Goal: Information Seeking & Learning: Get advice/opinions

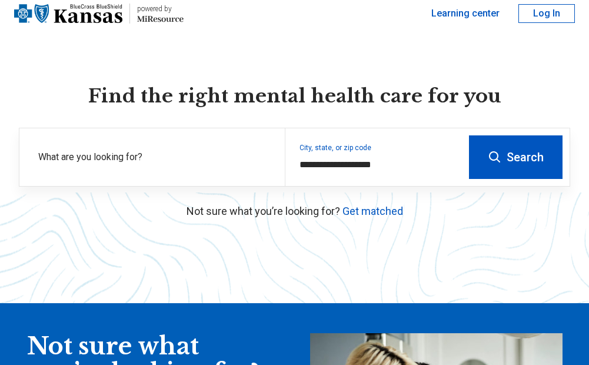
scroll to position [59, 0]
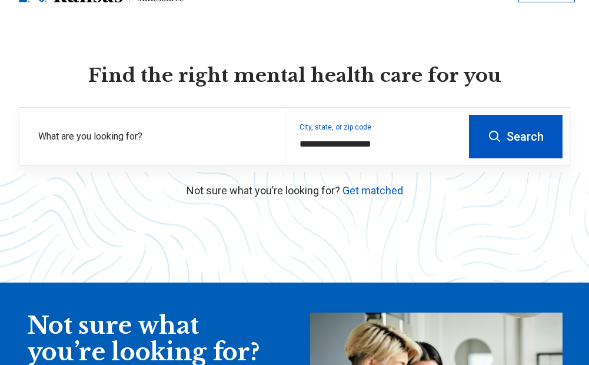
type input "**********"
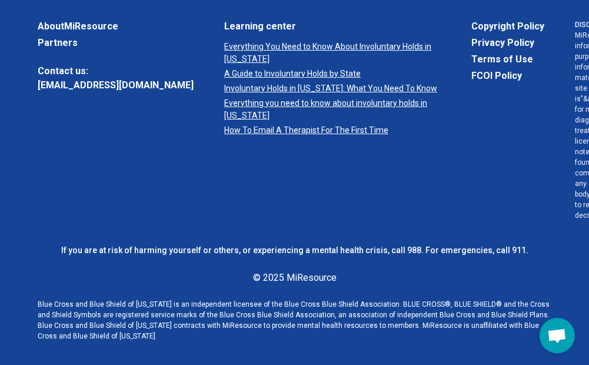
scroll to position [383, 0]
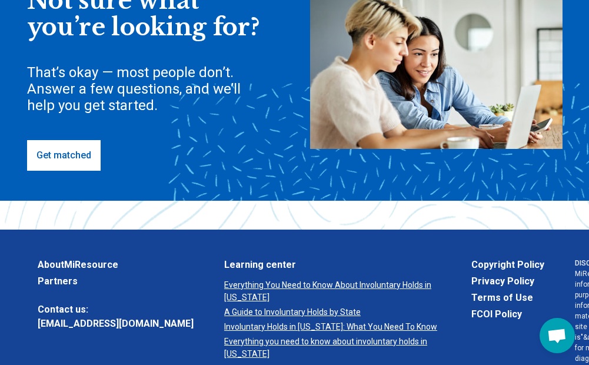
click at [50, 149] on link "Get matched" at bounding box center [63, 155] width 73 height 31
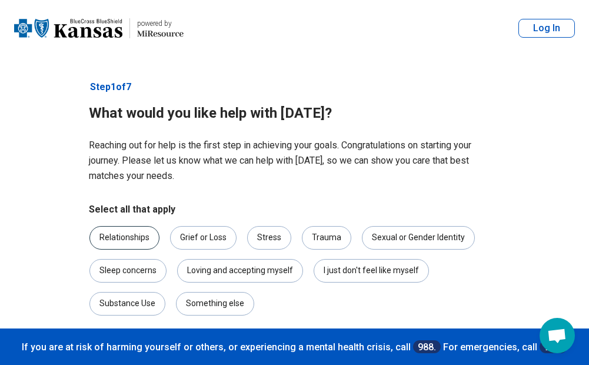
click at [134, 239] on div "Relationships" at bounding box center [124, 238] width 70 height 24
click at [311, 236] on div "Trauma" at bounding box center [326, 238] width 49 height 24
click at [262, 280] on div "Loving and accepting myself" at bounding box center [240, 271] width 126 height 24
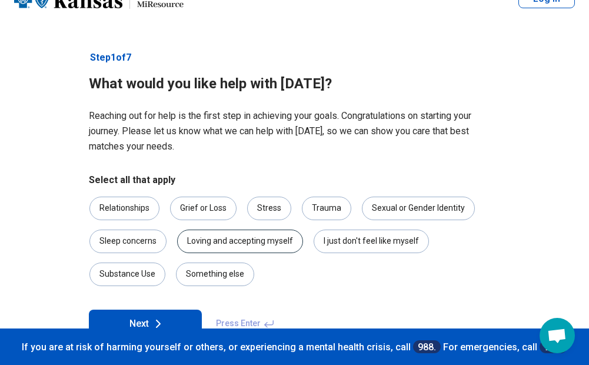
scroll to position [59, 0]
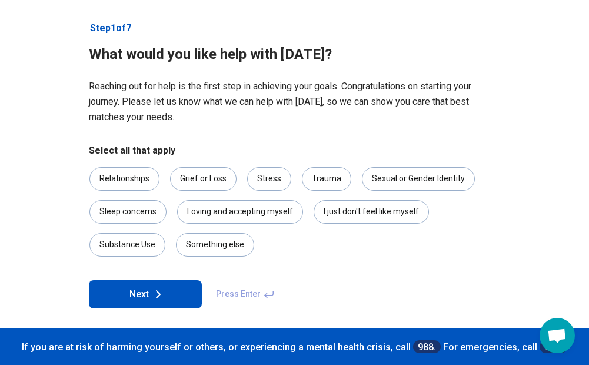
click at [164, 293] on icon at bounding box center [158, 294] width 14 height 14
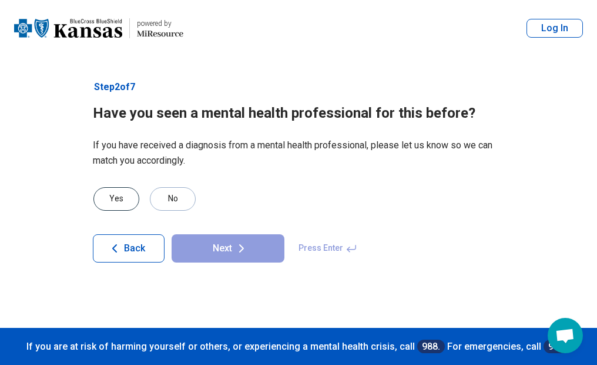
click at [103, 197] on div "Yes" at bounding box center [116, 199] width 46 height 24
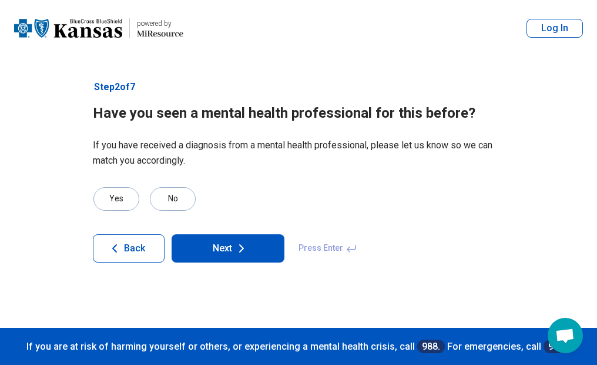
click at [222, 258] on button "Next" at bounding box center [228, 248] width 113 height 28
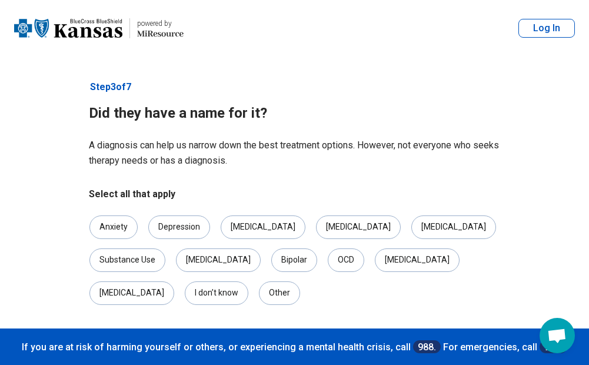
scroll to position [19, 0]
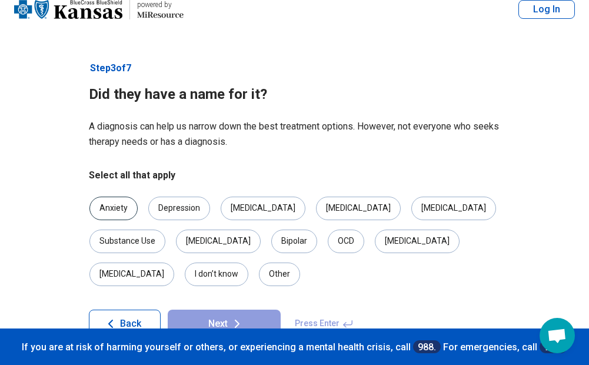
click at [113, 214] on div "Anxiety" at bounding box center [113, 208] width 48 height 24
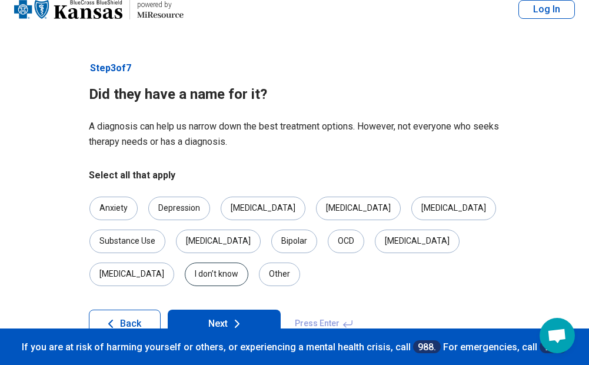
click at [248, 262] on div "I don’t know" at bounding box center [217, 274] width 64 height 24
click at [213, 309] on button "Next" at bounding box center [224, 323] width 113 height 28
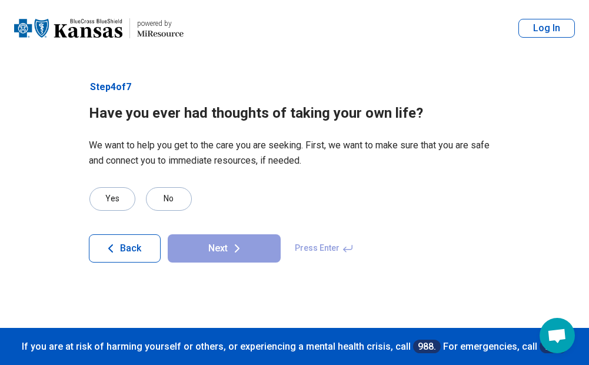
scroll to position [0, 0]
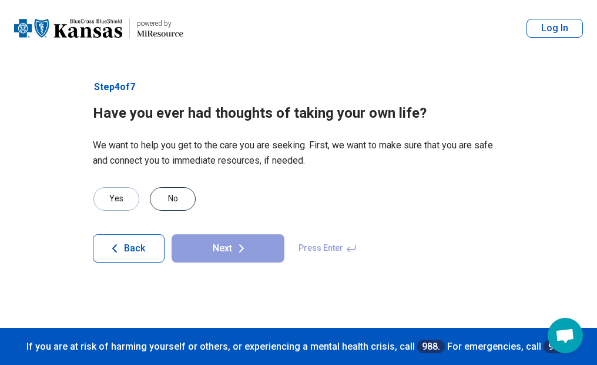
click at [184, 198] on div "No" at bounding box center [173, 199] width 46 height 24
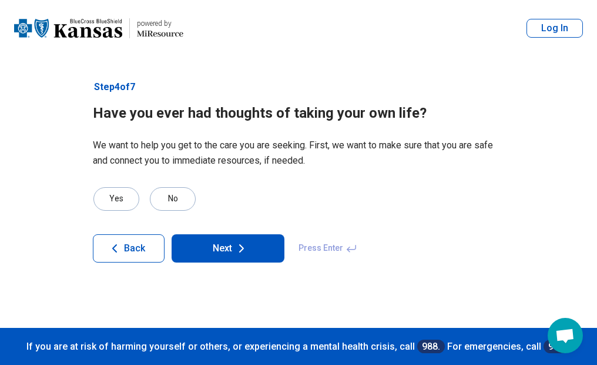
click at [253, 248] on button "Next" at bounding box center [228, 248] width 113 height 28
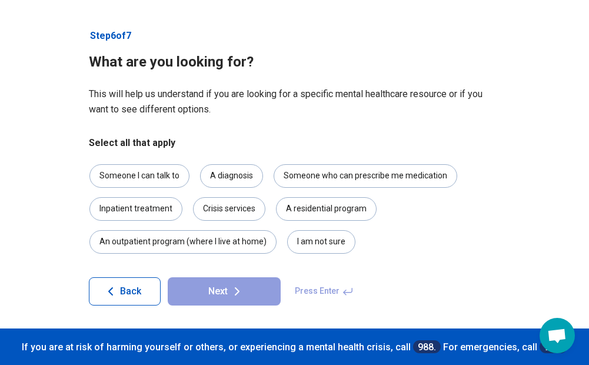
scroll to position [52, 0]
click at [138, 182] on div "Someone I can talk to" at bounding box center [139, 175] width 100 height 24
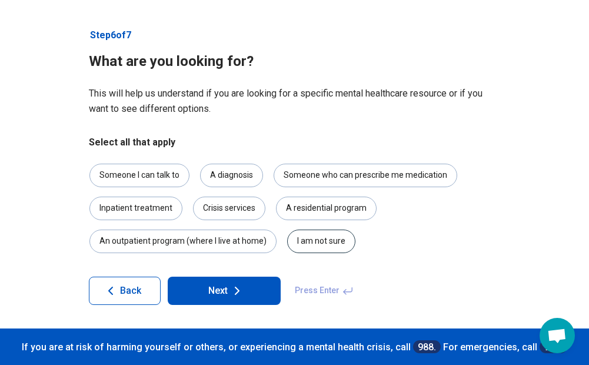
click at [320, 242] on div "I am not sure" at bounding box center [321, 241] width 68 height 24
click at [252, 299] on button "Next" at bounding box center [224, 290] width 113 height 28
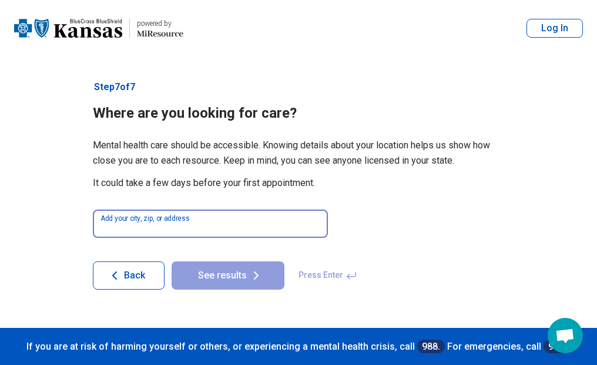
click at [258, 222] on input at bounding box center [210, 223] width 235 height 28
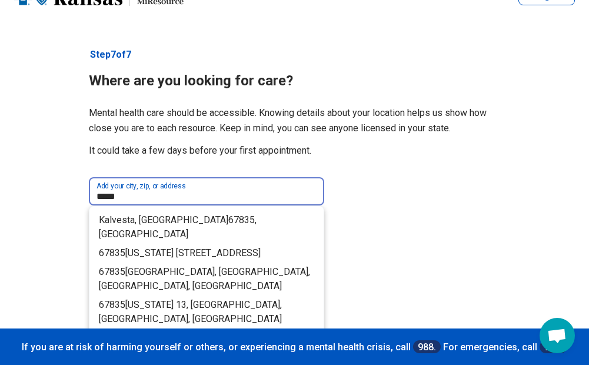
scroll to position [59, 0]
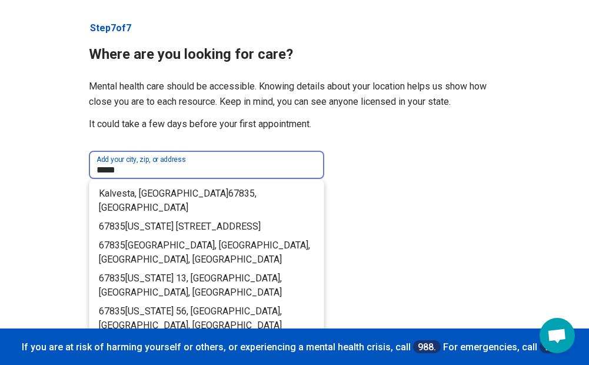
type input "*****"
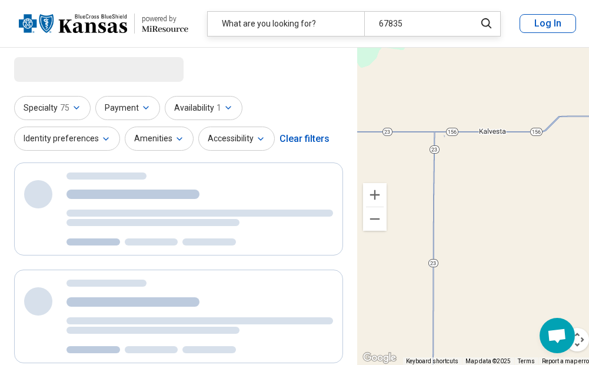
select select "***"
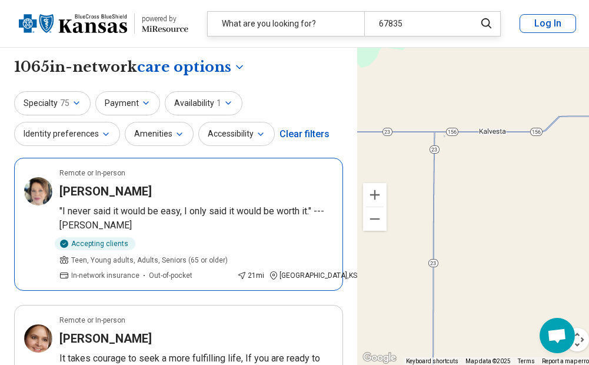
click at [119, 190] on h3 "[PERSON_NAME]" at bounding box center [105, 191] width 92 height 16
